Goal: Navigation & Orientation: Find specific page/section

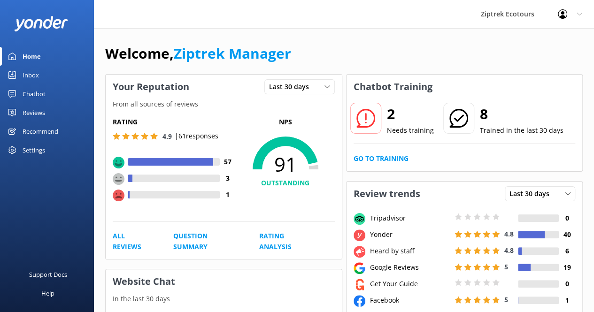
click at [23, 148] on div "Settings" at bounding box center [34, 150] width 23 height 19
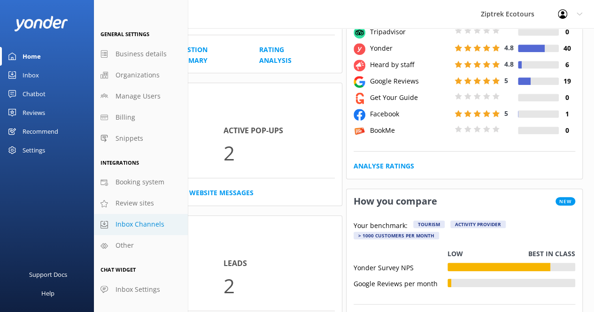
scroll to position [188, 0]
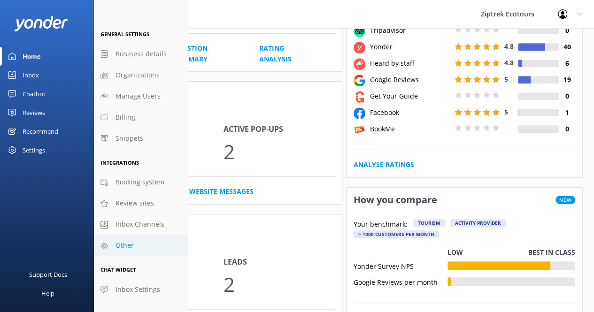
click at [120, 244] on span "Other" at bounding box center [125, 245] width 18 height 10
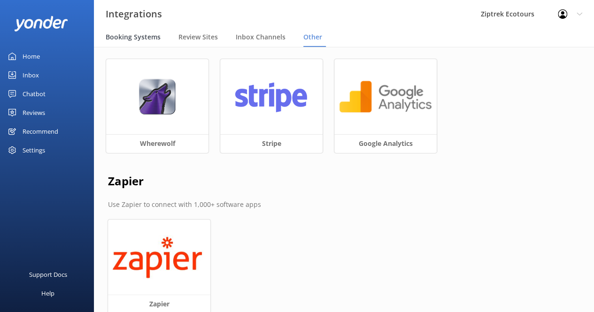
click at [150, 40] on span "Booking Systems" at bounding box center [133, 36] width 55 height 9
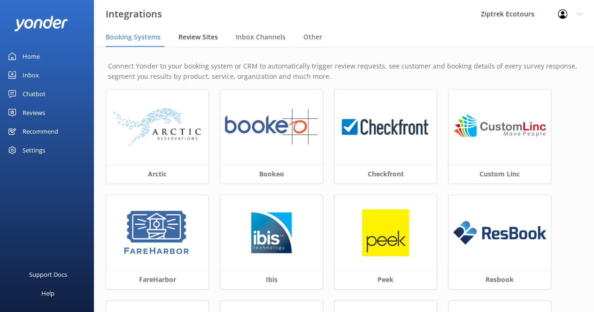
click at [197, 38] on span "Review Sites" at bounding box center [197, 36] width 39 height 9
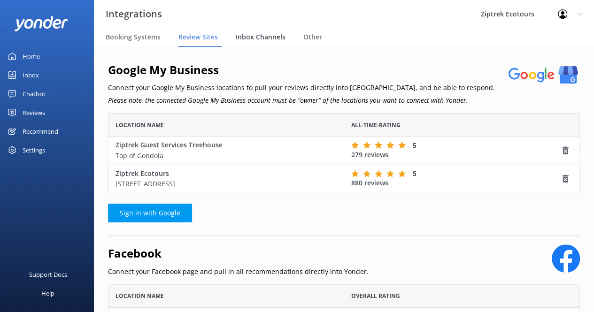
click at [238, 38] on span "Inbox Channels" at bounding box center [261, 36] width 50 height 9
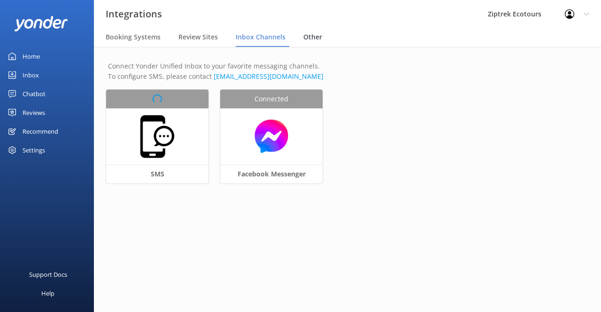
click at [317, 38] on span "Other" at bounding box center [312, 36] width 19 height 9
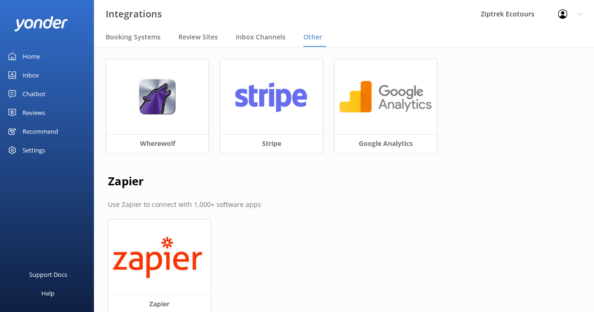
click at [21, 151] on div "Settings" at bounding box center [47, 150] width 94 height 19
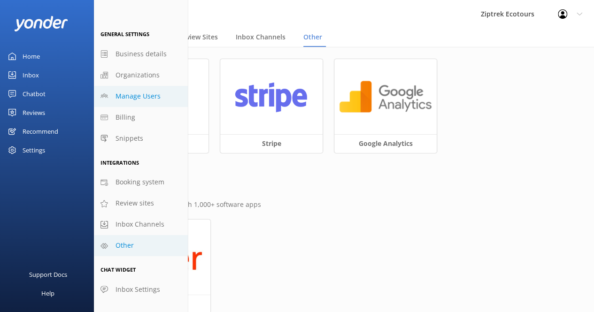
click at [135, 97] on span "Manage Users" at bounding box center [138, 96] width 45 height 10
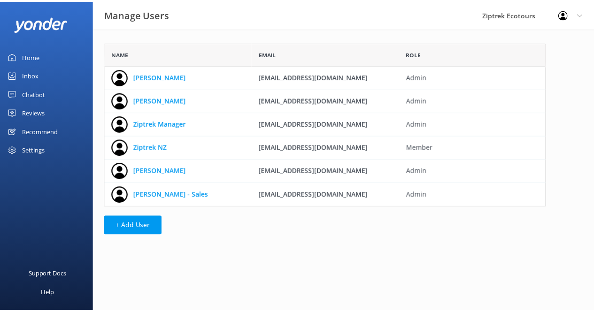
scroll to position [157, 440]
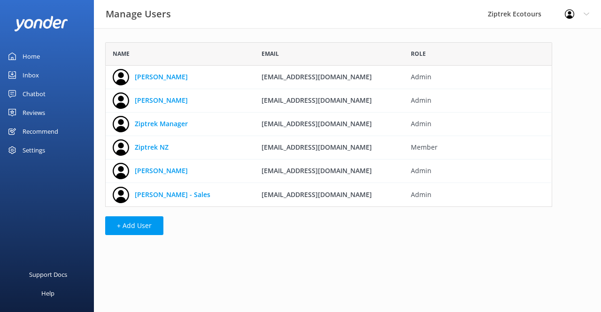
click at [37, 153] on div "Settings" at bounding box center [34, 150] width 23 height 19
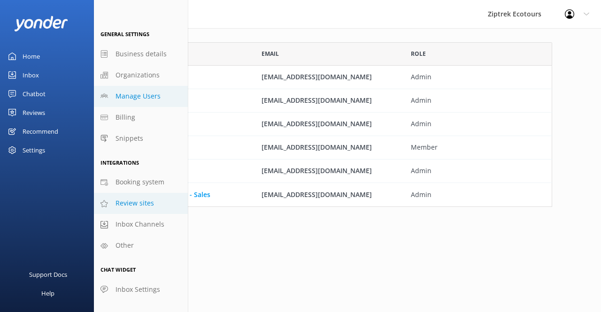
click at [119, 206] on span "Review sites" at bounding box center [135, 203] width 39 height 10
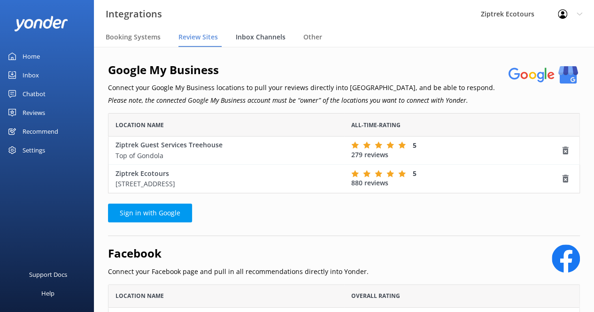
click at [255, 38] on span "Inbox Channels" at bounding box center [261, 36] width 50 height 9
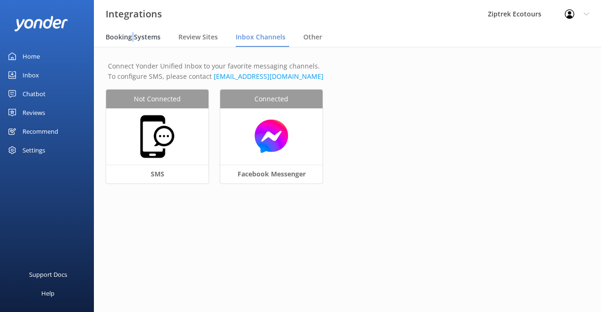
click at [131, 35] on span "Booking Systems" at bounding box center [133, 36] width 55 height 9
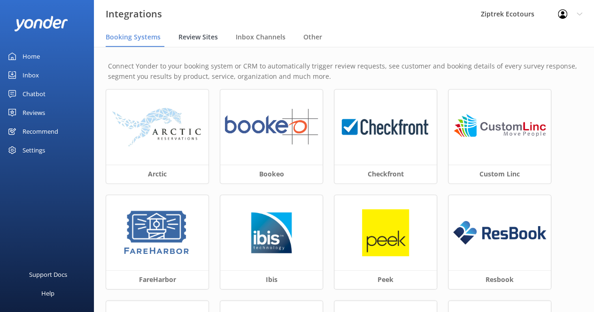
click at [209, 35] on span "Review Sites" at bounding box center [197, 36] width 39 height 9
